Goal: Transaction & Acquisition: Book appointment/travel/reservation

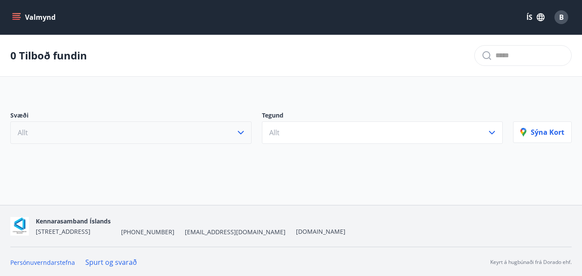
click at [234, 138] on button "Allt" at bounding box center [130, 133] width 241 height 22
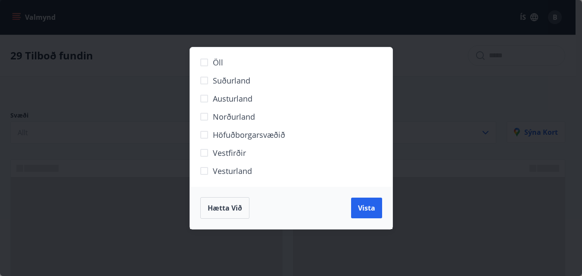
click at [238, 135] on span "Höfuðborgarsvæðið" at bounding box center [249, 134] width 72 height 11
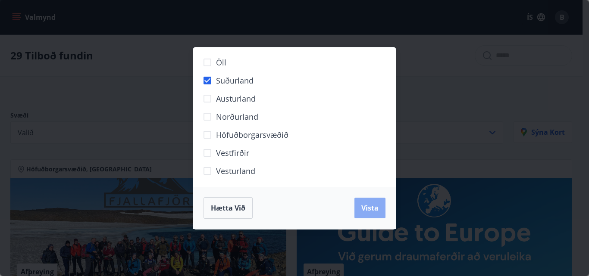
click at [359, 209] on button "Vista" at bounding box center [369, 208] width 31 height 21
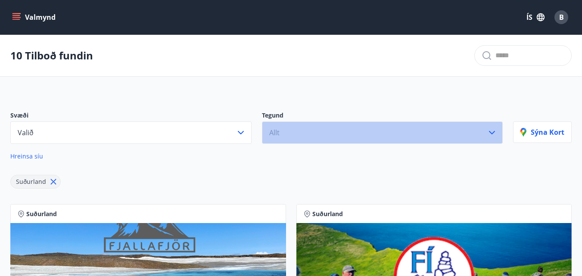
click at [396, 133] on button "Allt" at bounding box center [382, 133] width 241 height 22
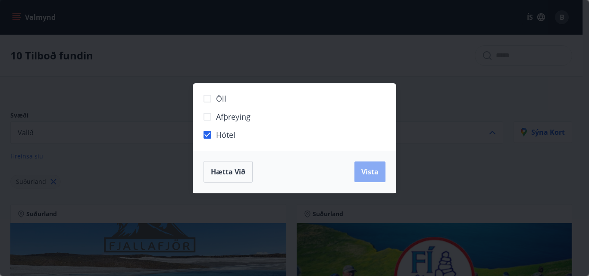
click at [375, 169] on span "Vista" at bounding box center [369, 171] width 17 height 9
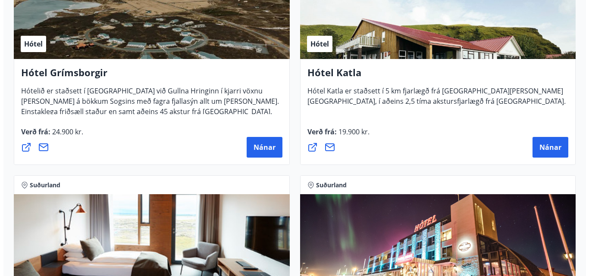
scroll to position [445, 0]
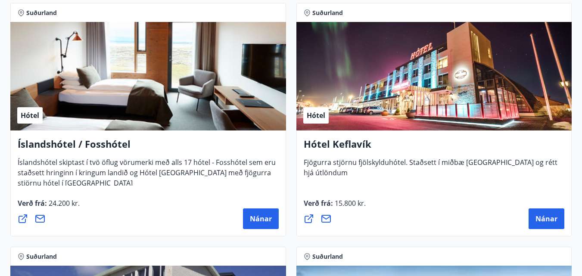
click at [392, 105] on div "Hótel" at bounding box center [434, 76] width 276 height 109
click at [538, 223] on span "Nánar" at bounding box center [547, 218] width 22 height 9
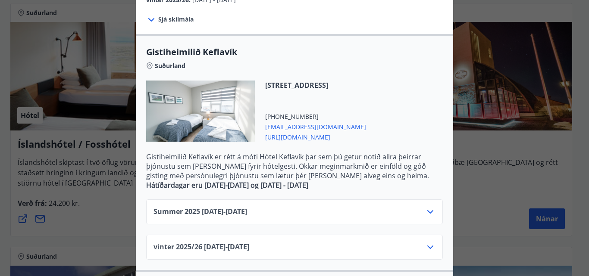
scroll to position [172, 0]
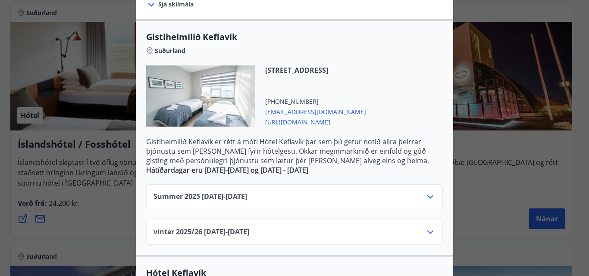
click at [284, 184] on div "Summer [PHONE_NUMBER][DATE] - [DATE]" at bounding box center [294, 196] width 296 height 25
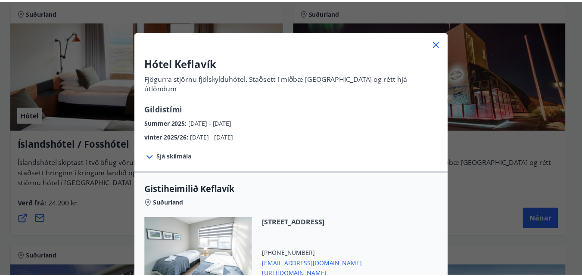
scroll to position [0, 0]
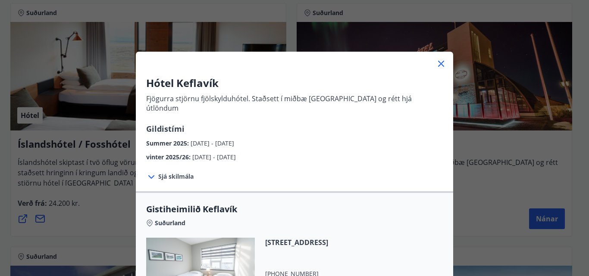
click at [438, 66] on icon at bounding box center [441, 64] width 10 height 10
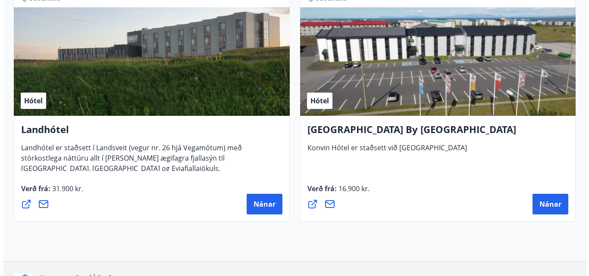
scroll to position [948, 0]
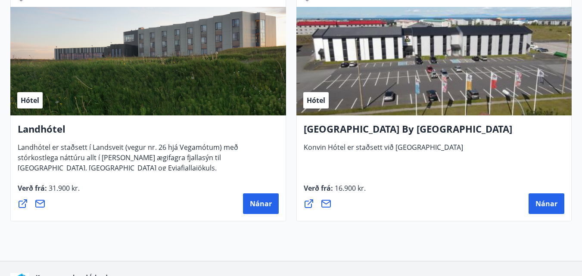
click at [390, 100] on div "Hótel" at bounding box center [434, 61] width 276 height 109
click at [545, 212] on button "Nánar" at bounding box center [547, 203] width 36 height 21
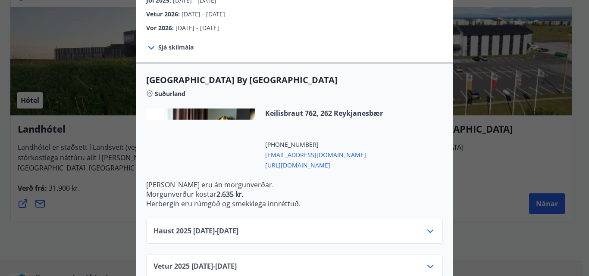
scroll to position [172, 0]
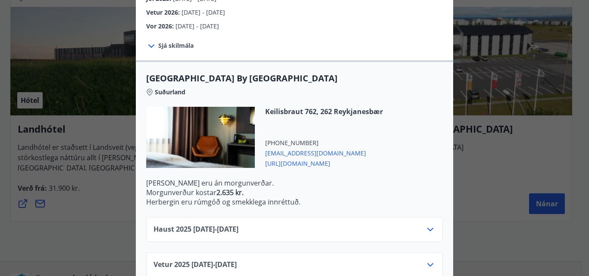
click at [287, 162] on span "[URL][DOMAIN_NAME]" at bounding box center [324, 163] width 118 height 10
